Goal: Information Seeking & Learning: Learn about a topic

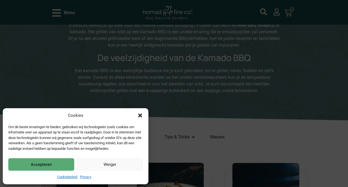
scroll to position [84, 0]
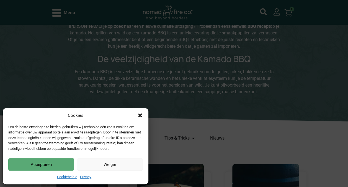
click at [111, 165] on button "Weiger" at bounding box center [110, 164] width 66 height 12
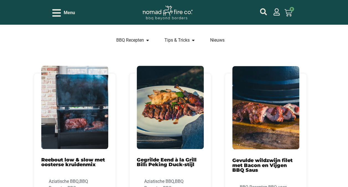
scroll to position [182, 0]
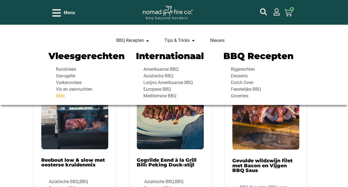
click at [62, 94] on span "Wild" at bounding box center [60, 96] width 10 height 7
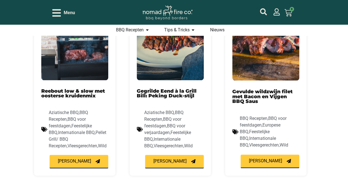
scroll to position [251, 0]
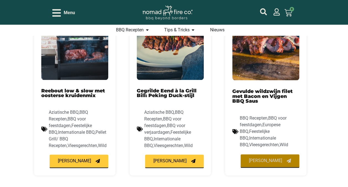
click at [270, 160] on span "[PERSON_NAME]" at bounding box center [265, 160] width 33 height 4
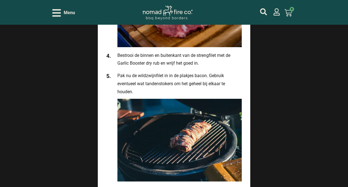
scroll to position [1001, 0]
